Goal: Information Seeking & Learning: Learn about a topic

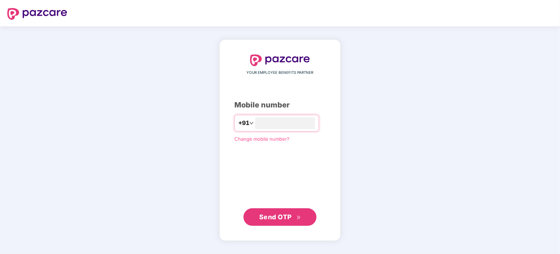
type input "**********"
click at [279, 212] on span "Send OTP" at bounding box center [280, 216] width 42 height 10
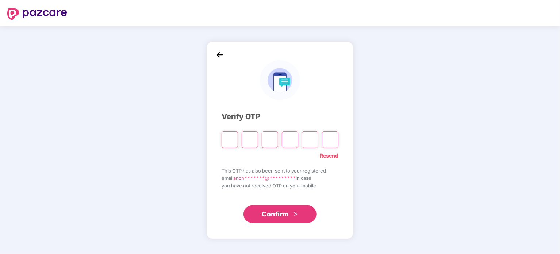
type input "*"
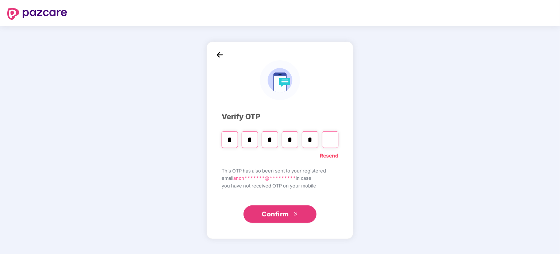
type input "*"
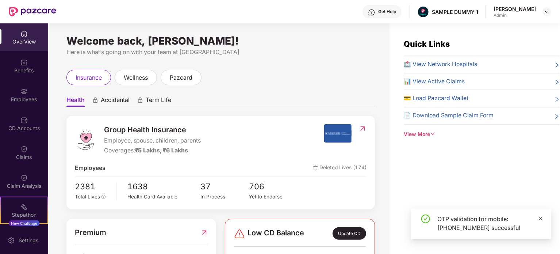
click at [540, 218] on icon "close" at bounding box center [541, 218] width 4 height 4
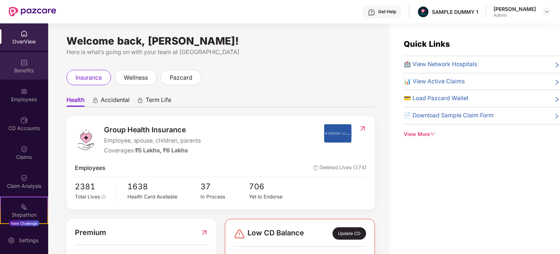
click at [16, 70] on div "Benefits" at bounding box center [24, 70] width 48 height 7
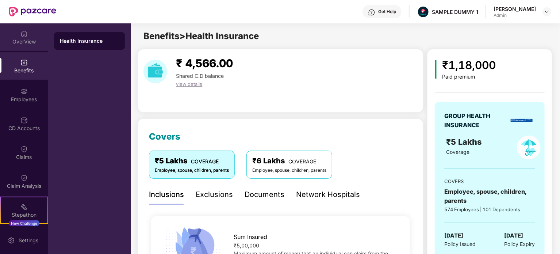
click at [22, 28] on div "OverView" at bounding box center [24, 36] width 48 height 27
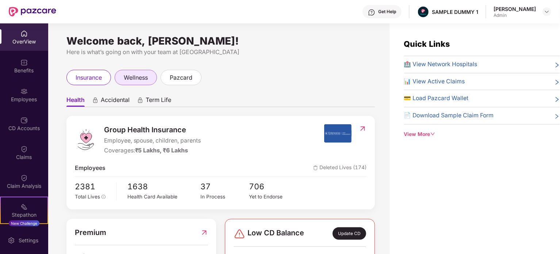
click at [124, 78] on span "wellness" at bounding box center [136, 77] width 24 height 9
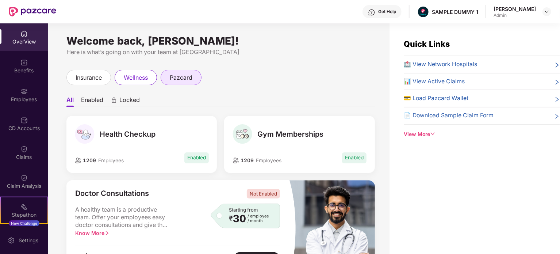
click at [174, 78] on span "pazcard" at bounding box center [181, 77] width 23 height 9
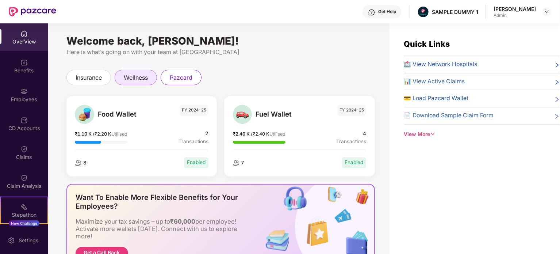
click at [132, 76] on span "wellness" at bounding box center [136, 77] width 24 height 9
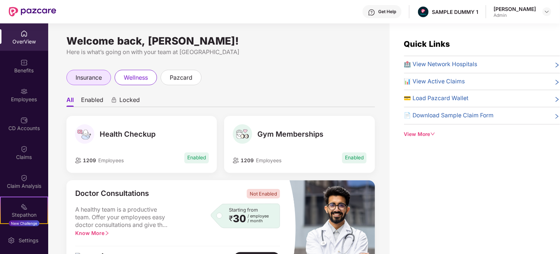
click at [76, 78] on span "insurance" at bounding box center [89, 77] width 26 height 9
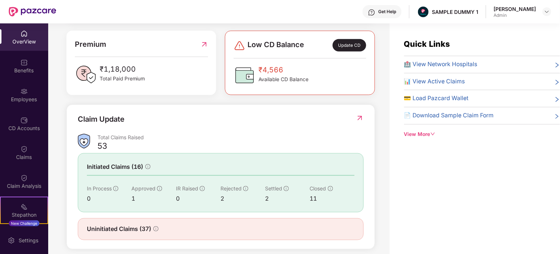
scroll to position [195, 0]
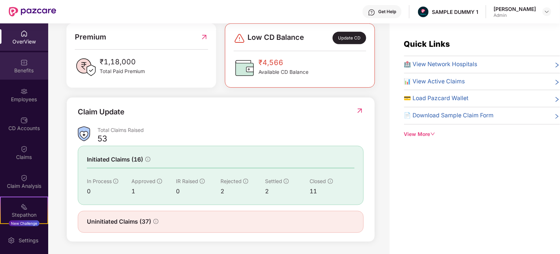
click at [18, 68] on div "Benefits" at bounding box center [24, 70] width 48 height 7
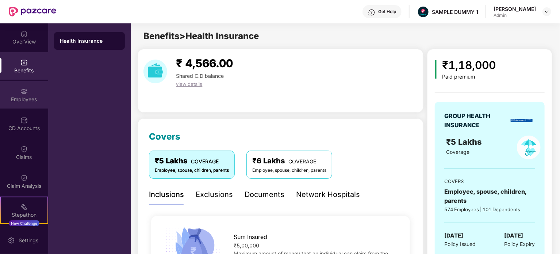
click at [26, 100] on div "Employees" at bounding box center [24, 99] width 48 height 7
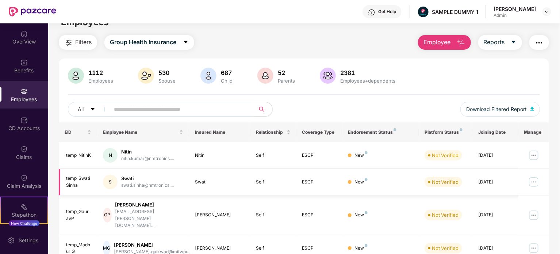
scroll to position [73, 0]
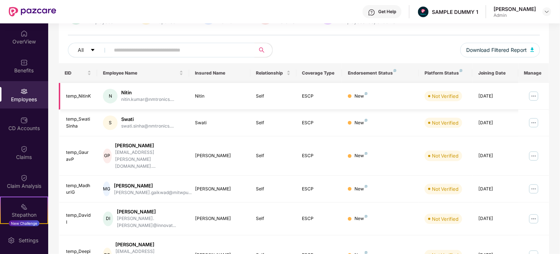
click at [536, 97] on img at bounding box center [534, 96] width 12 height 12
click at [549, 94] on td at bounding box center [533, 96] width 31 height 27
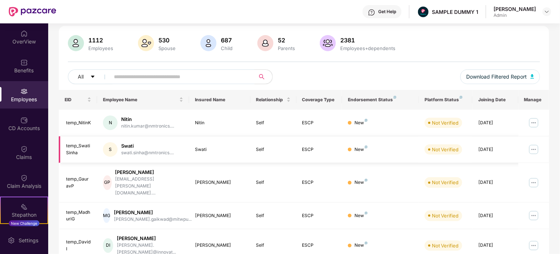
scroll to position [0, 0]
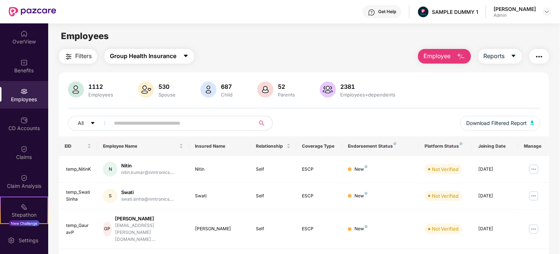
click at [122, 57] on span "Group Health Insurance" at bounding box center [143, 55] width 66 height 9
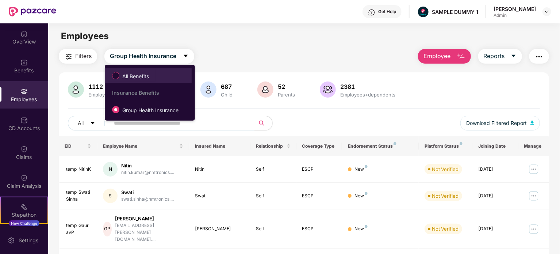
click at [140, 78] on span "All Benefits" at bounding box center [135, 76] width 32 height 8
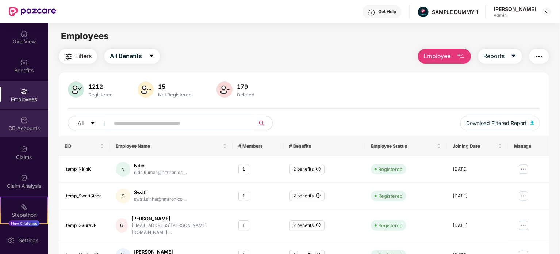
click at [12, 121] on div "CD Accounts" at bounding box center [24, 123] width 48 height 27
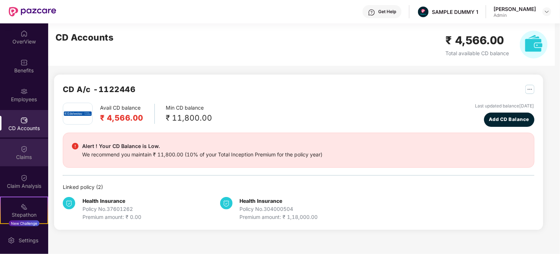
click at [26, 145] on div at bounding box center [23, 148] width 7 height 7
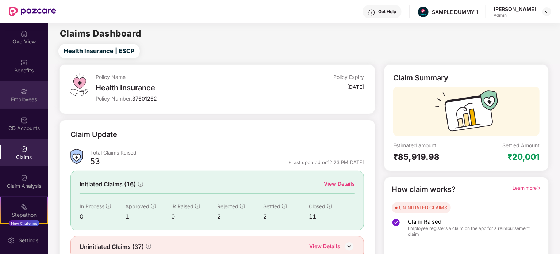
click at [21, 92] on img at bounding box center [23, 91] width 7 height 7
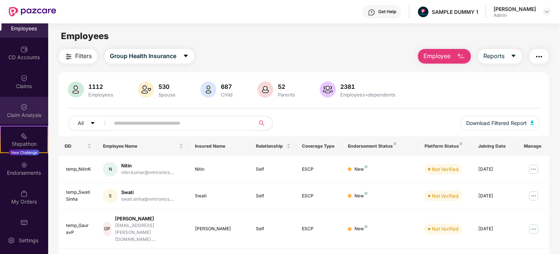
scroll to position [73, 0]
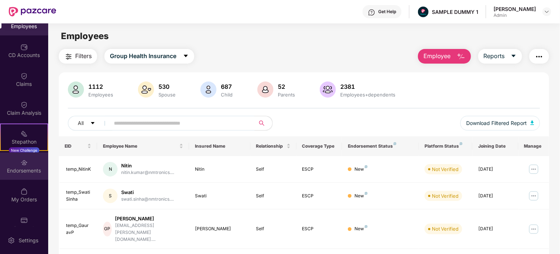
click at [28, 166] on div "Endorsements" at bounding box center [24, 165] width 48 height 27
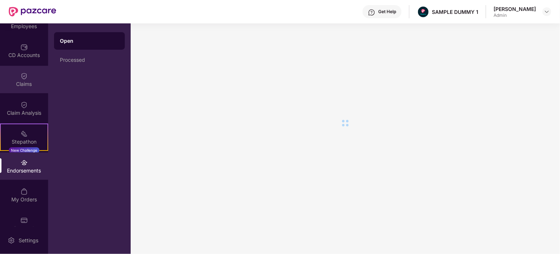
click at [22, 76] on img at bounding box center [23, 75] width 7 height 7
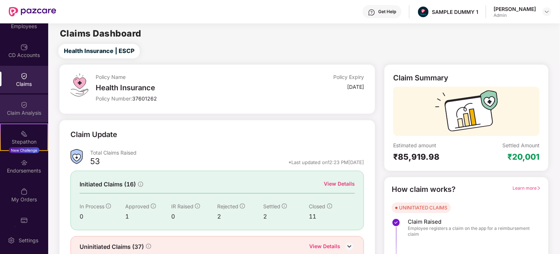
click at [26, 120] on div "Claim Analysis" at bounding box center [24, 108] width 48 height 27
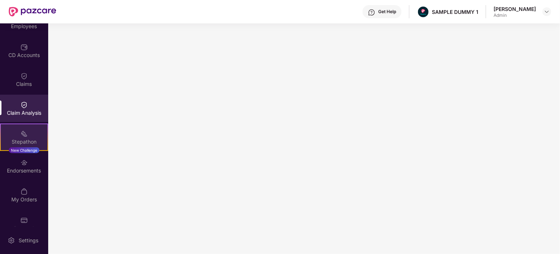
click at [31, 136] on div "Stepathon New Challenge" at bounding box center [24, 136] width 48 height 27
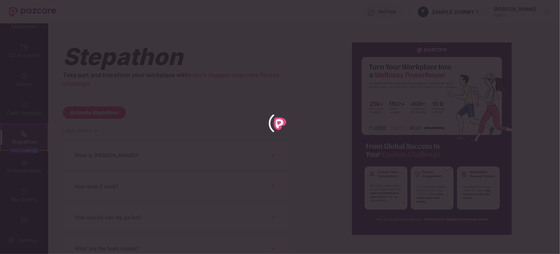
click at [26, 172] on div at bounding box center [280, 127] width 560 height 254
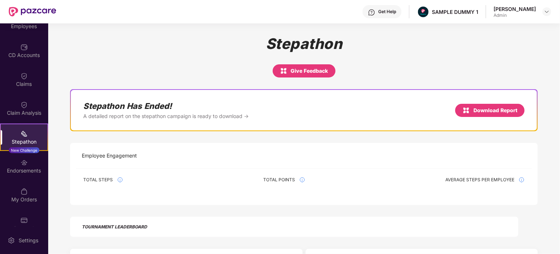
click at [23, 168] on div "Endorsements" at bounding box center [24, 170] width 48 height 7
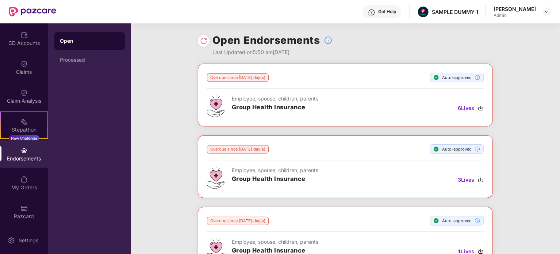
scroll to position [85, 0]
click at [22, 176] on img at bounding box center [23, 178] width 7 height 7
